Goal: Information Seeking & Learning: Learn about a topic

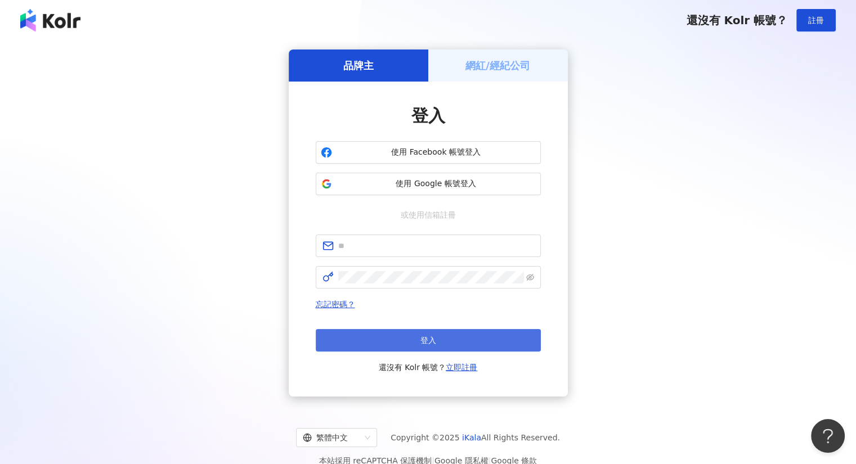
click at [433, 343] on span "登入" at bounding box center [428, 340] width 16 height 9
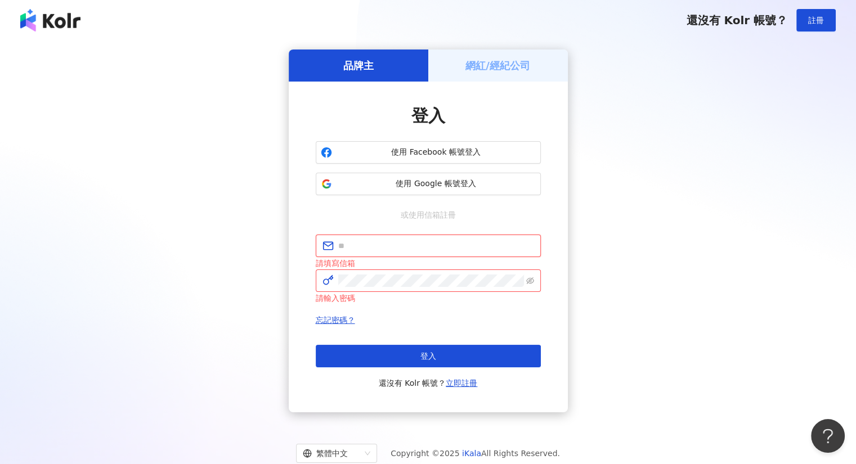
click at [383, 241] on input "text" at bounding box center [436, 246] width 196 height 12
type input "**********"
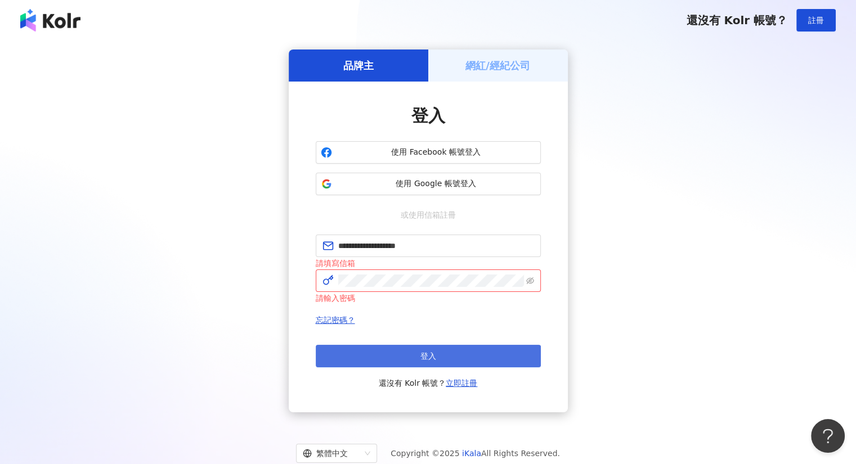
click at [469, 357] on button "登入" at bounding box center [428, 356] width 225 height 23
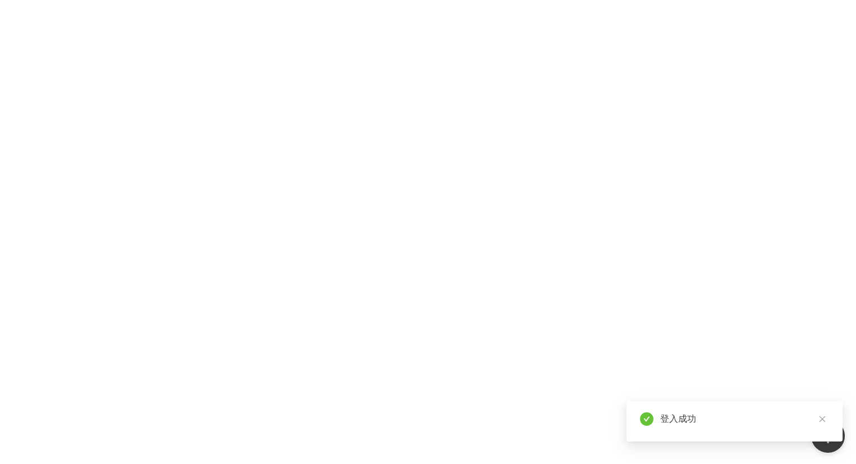
click at [398, 191] on div at bounding box center [428, 232] width 856 height 464
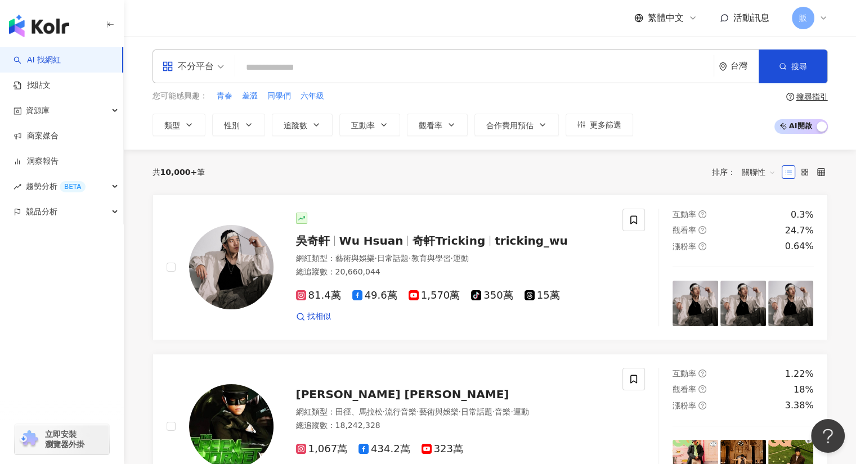
click at [47, 60] on link "AI 找網紅" at bounding box center [37, 60] width 47 height 11
click at [266, 69] on input "search" at bounding box center [474, 67] width 469 height 21
click at [41, 113] on span "資源庫" at bounding box center [38, 110] width 24 height 25
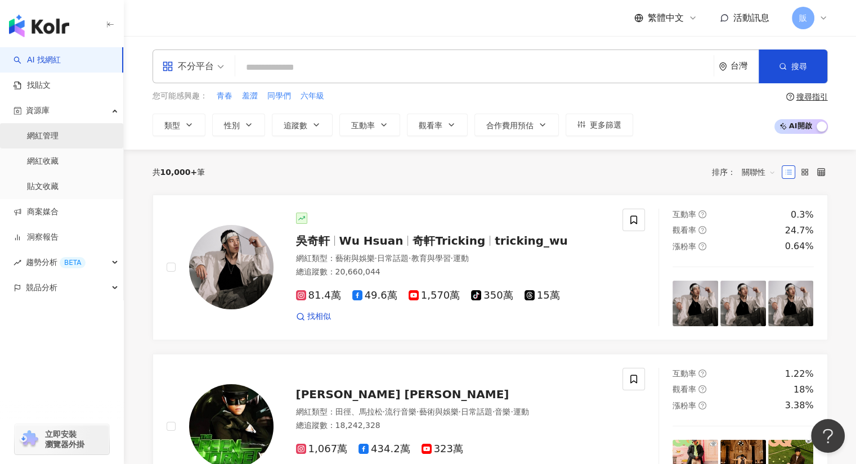
click at [47, 138] on link "網紅管理" at bounding box center [43, 136] width 32 height 11
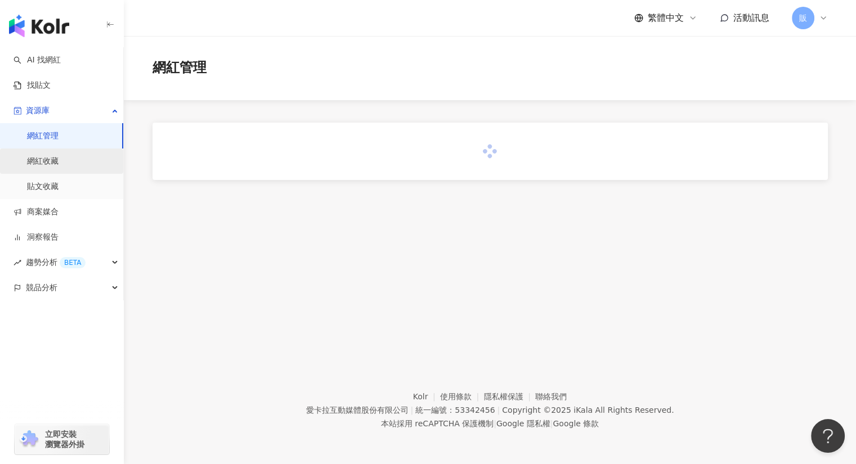
click at [50, 163] on link "網紅收藏" at bounding box center [43, 161] width 32 height 11
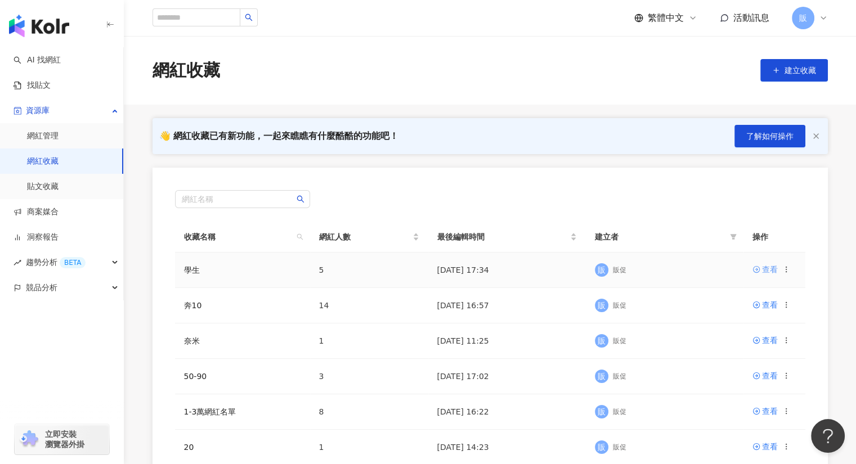
click at [773, 268] on div "查看" at bounding box center [770, 269] width 16 height 12
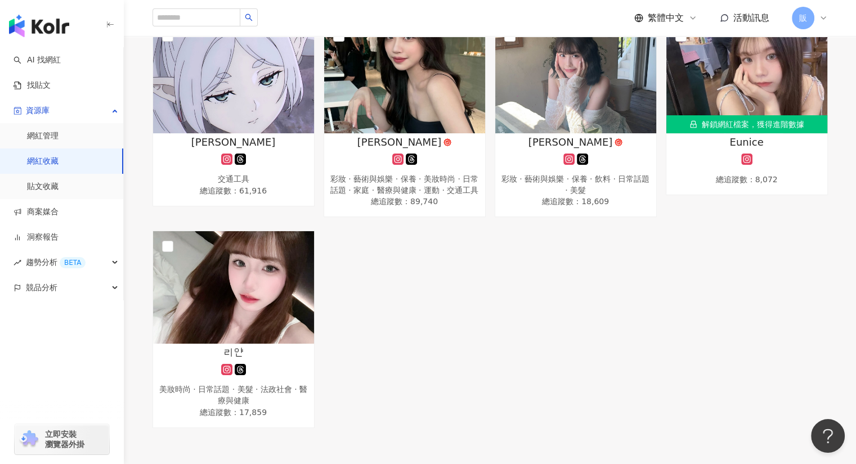
scroll to position [168, 0]
click at [561, 119] on img at bounding box center [575, 76] width 161 height 113
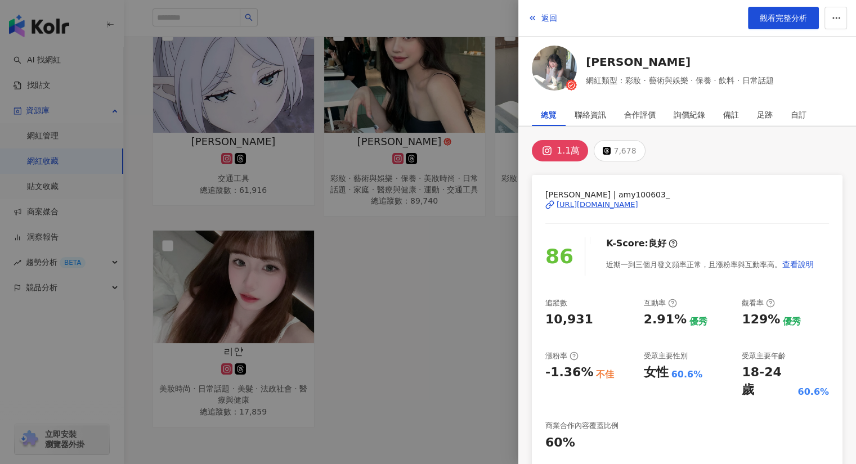
click at [398, 328] on div at bounding box center [428, 232] width 856 height 464
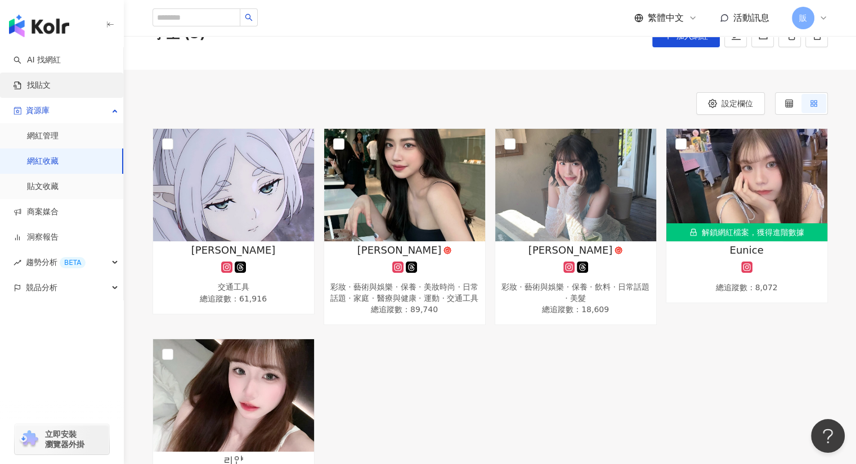
scroll to position [0, 0]
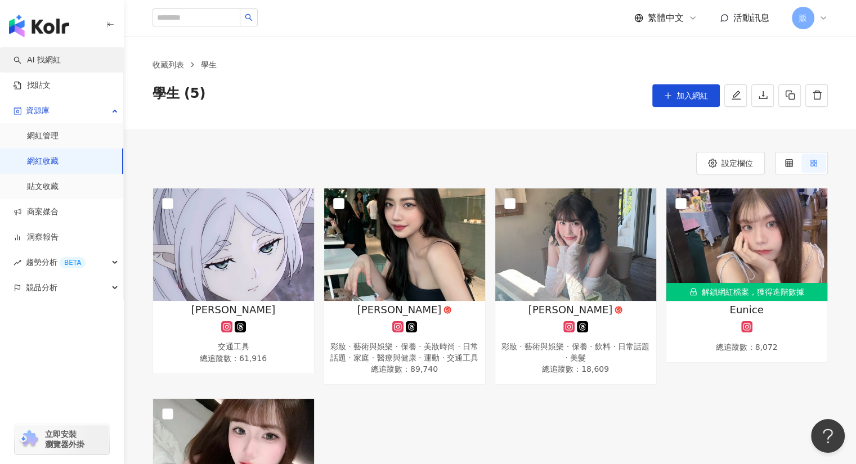
click at [43, 60] on link "AI 找網紅" at bounding box center [37, 60] width 47 height 11
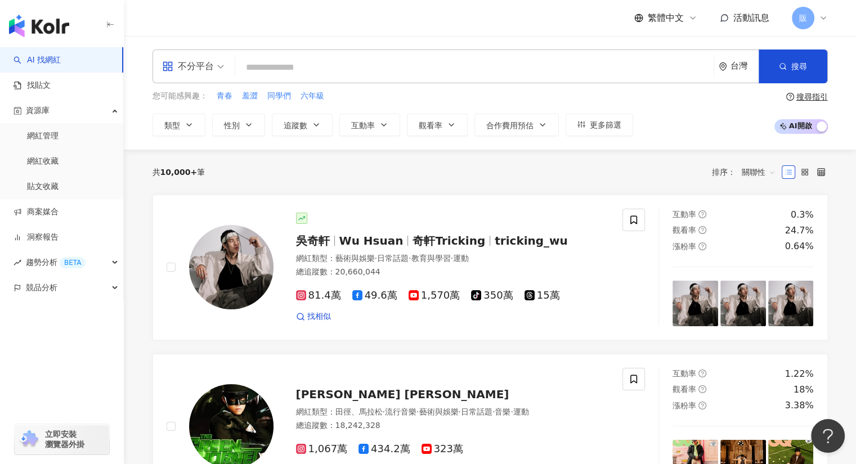
click at [293, 71] on input "search" at bounding box center [474, 67] width 469 height 21
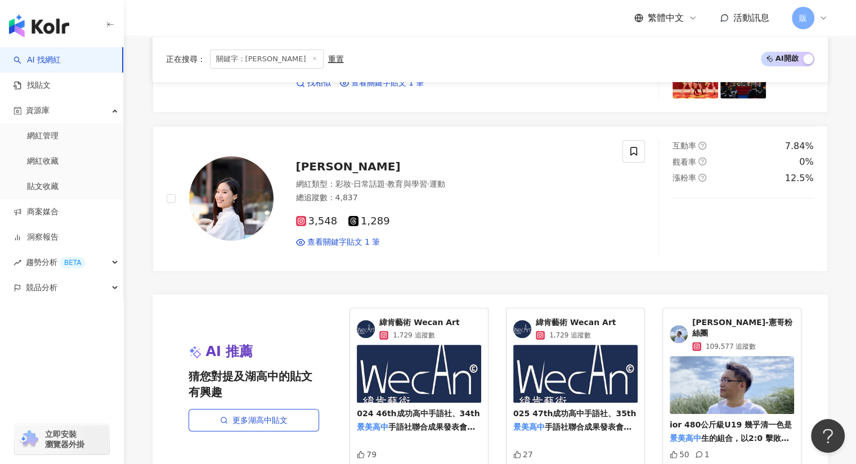
scroll to position [279, 0]
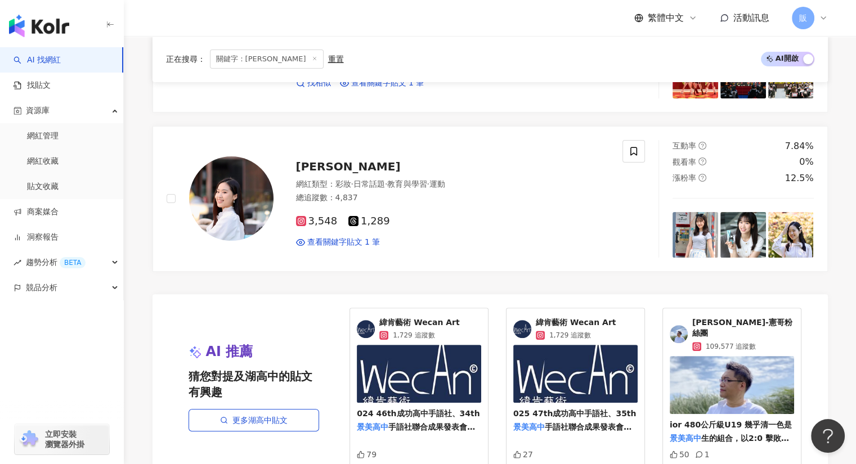
type input "****"
